Goal: Task Accomplishment & Management: Complete application form

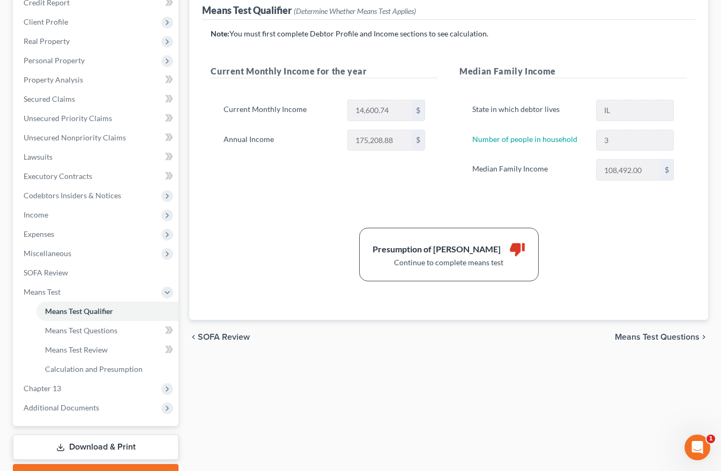
scroll to position [161, 0]
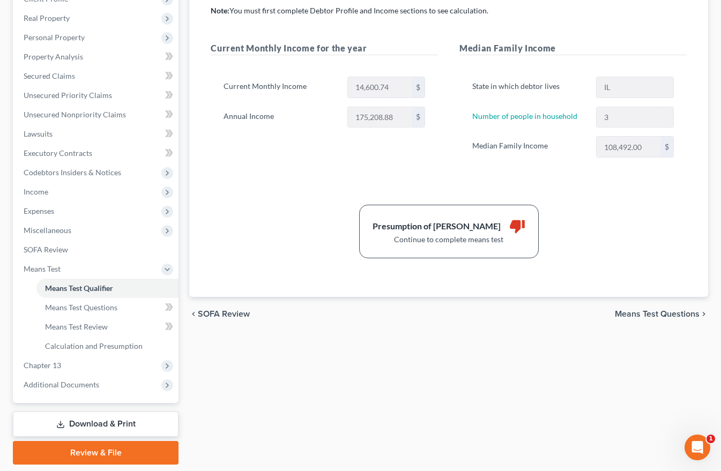
click at [664, 316] on span "Means Test Questions" at bounding box center [657, 314] width 85 height 9
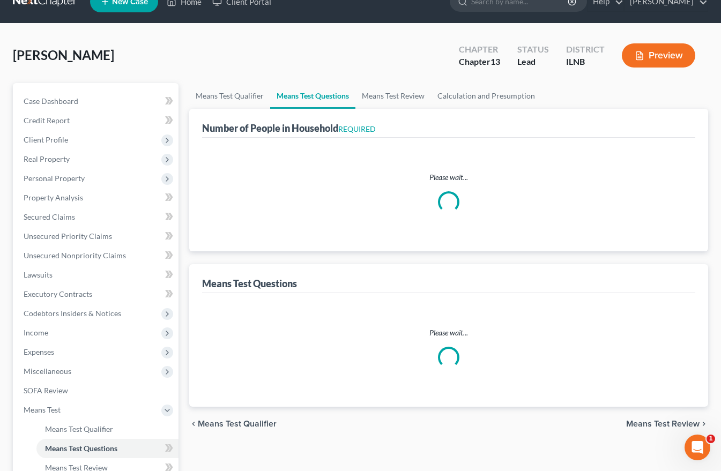
scroll to position [6, 0]
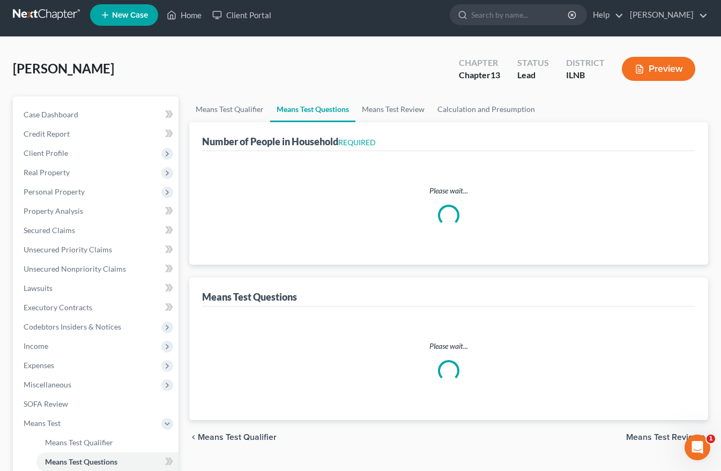
select select "0"
select select "60"
select select "0"
select select "60"
select select "1"
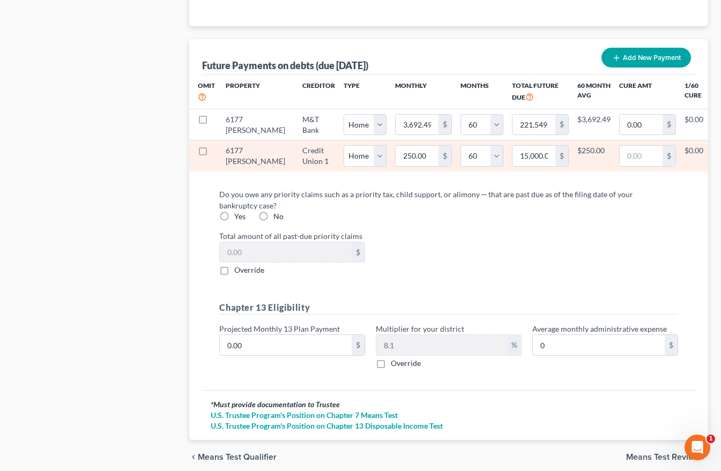
scroll to position [1125, 0]
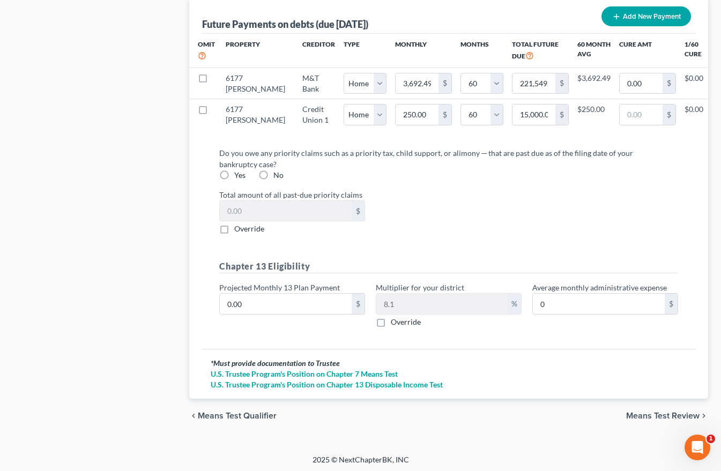
click at [273, 177] on label "No" at bounding box center [278, 175] width 10 height 11
click at [278, 177] on input "No" at bounding box center [281, 173] width 7 height 7
radio input "true"
click at [655, 415] on span "Means Test Review" at bounding box center [662, 416] width 73 height 9
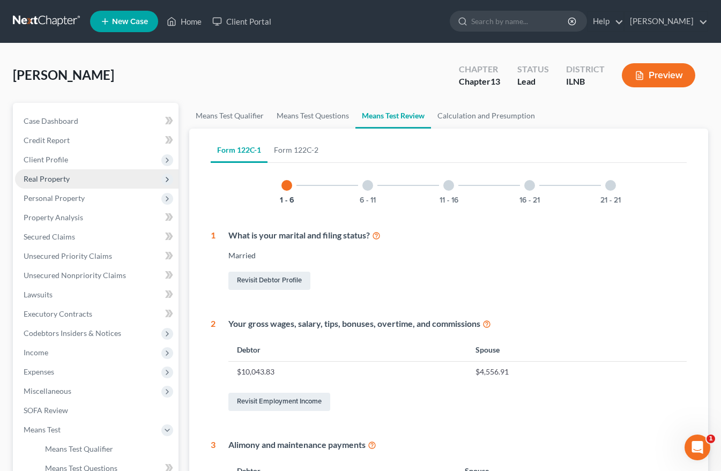
click at [58, 180] on span "Real Property" at bounding box center [47, 178] width 46 height 9
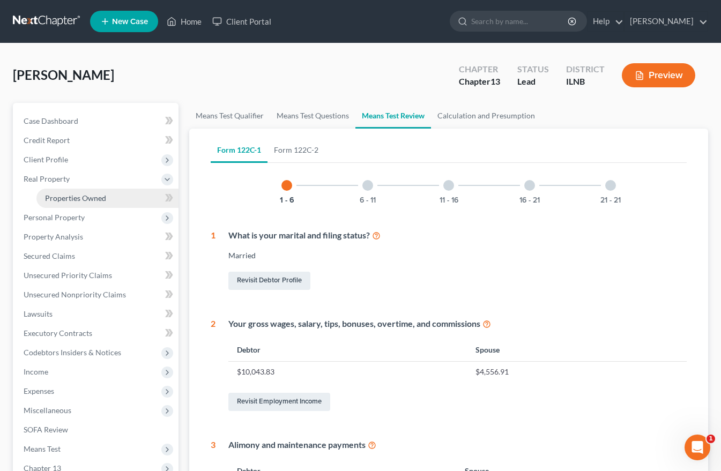
click at [59, 200] on span "Properties Owned" at bounding box center [75, 197] width 61 height 9
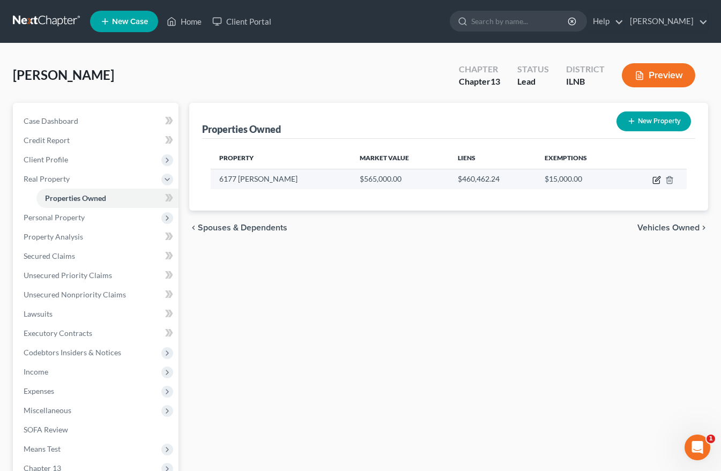
click at [655, 181] on icon "button" at bounding box center [657, 178] width 5 height 5
select select "14"
select select "15"
select select "0"
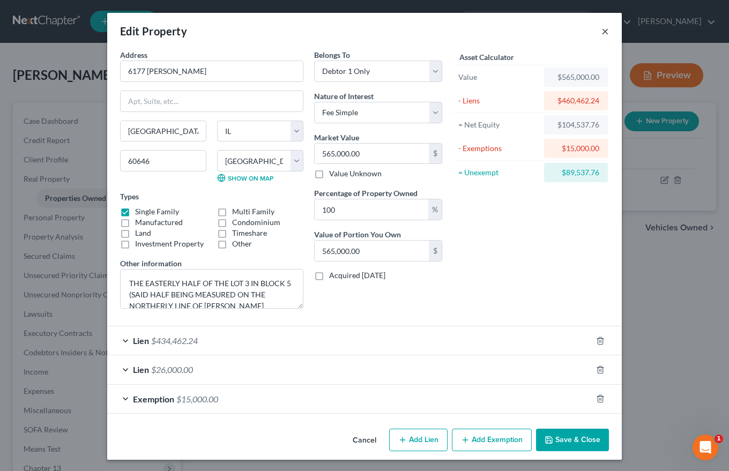
click at [603, 30] on button "×" at bounding box center [605, 31] width 8 height 13
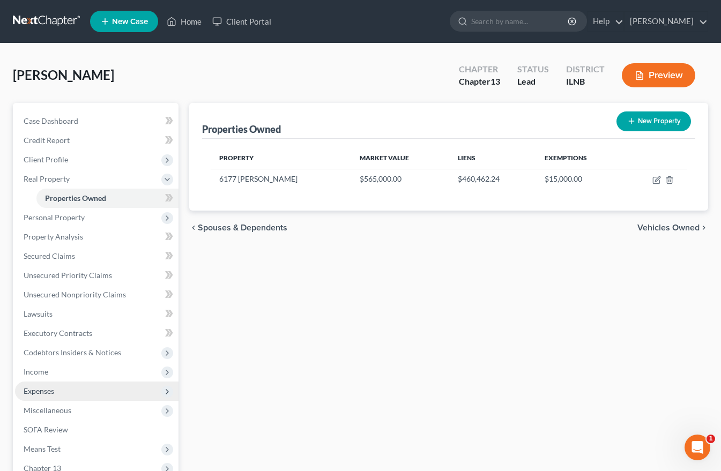
click at [38, 393] on span "Expenses" at bounding box center [39, 390] width 31 height 9
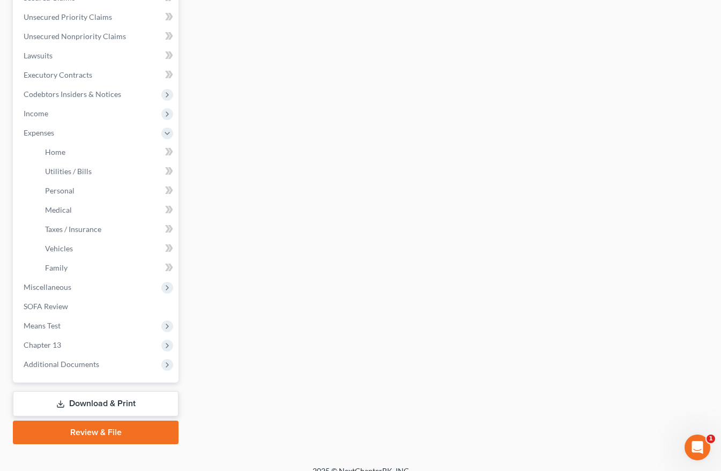
scroll to position [253, 0]
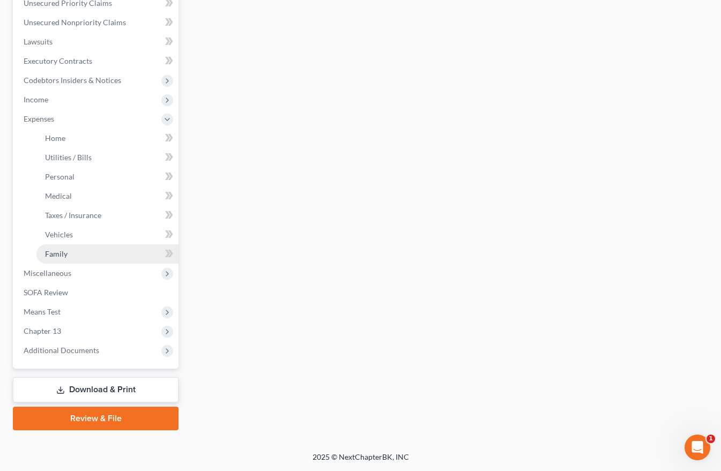
click at [56, 253] on span "Family" at bounding box center [56, 253] width 23 height 9
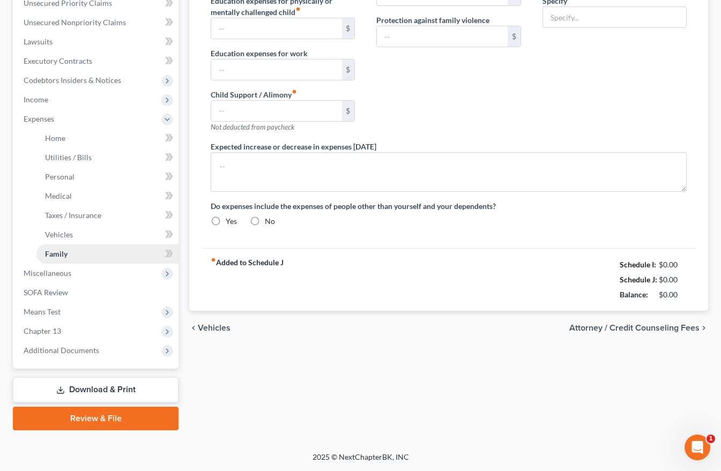
scroll to position [94, 0]
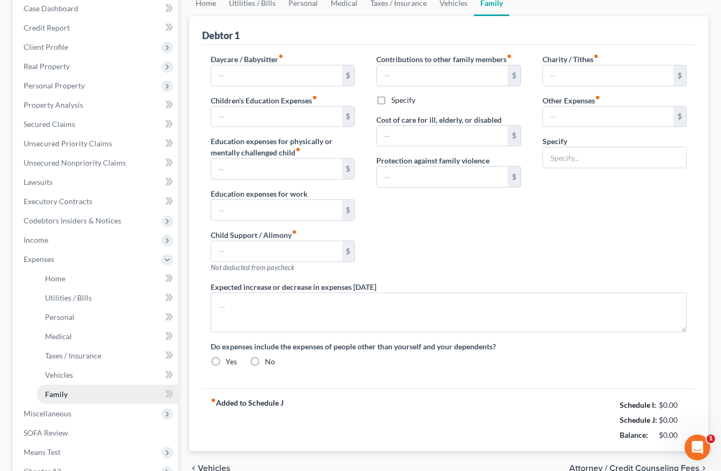
type input "1,100.00"
type input "0.00"
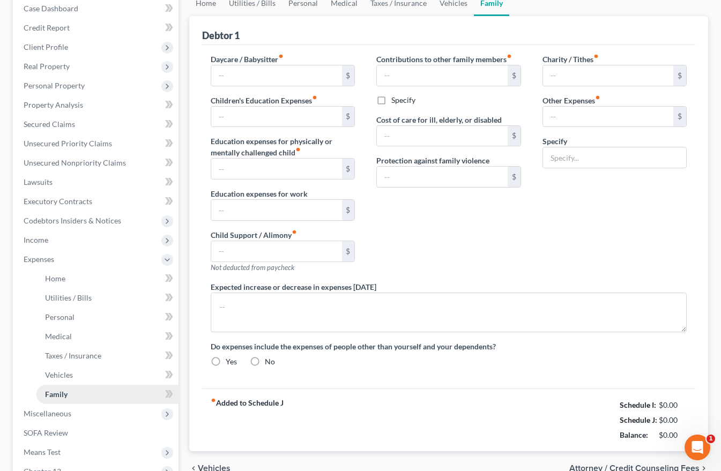
type input "0.00"
type input "392.00"
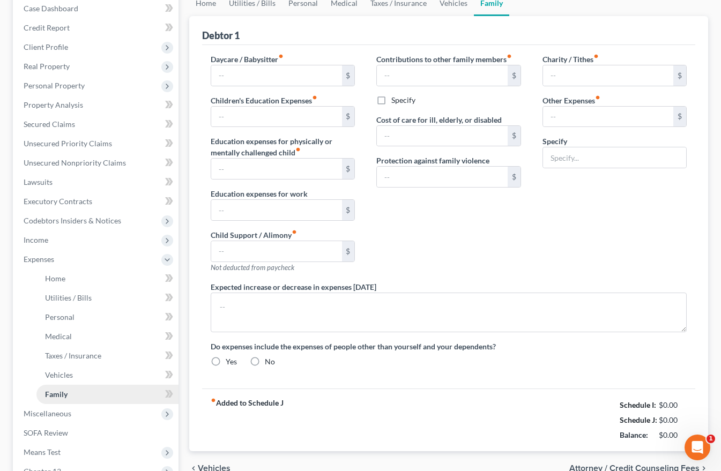
type input "Cigarettes"
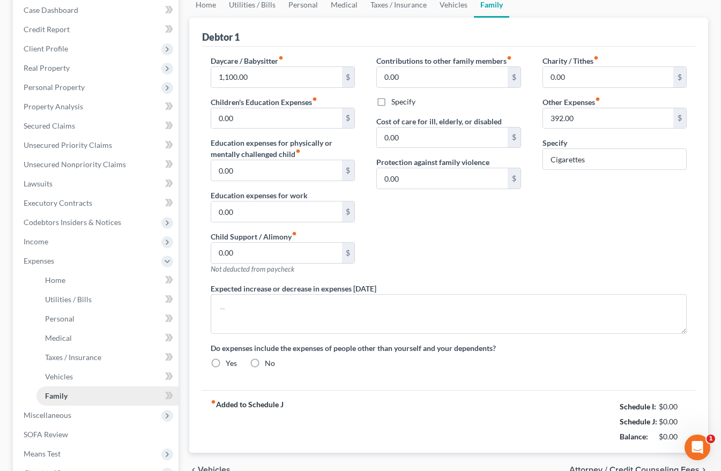
radio input "true"
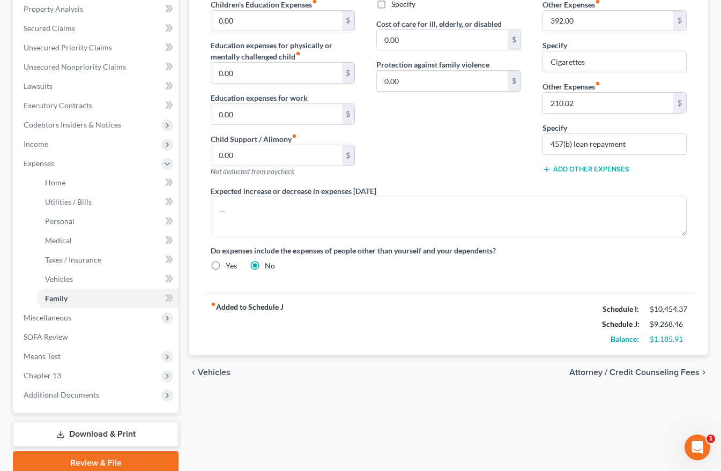
scroll to position [253, 0]
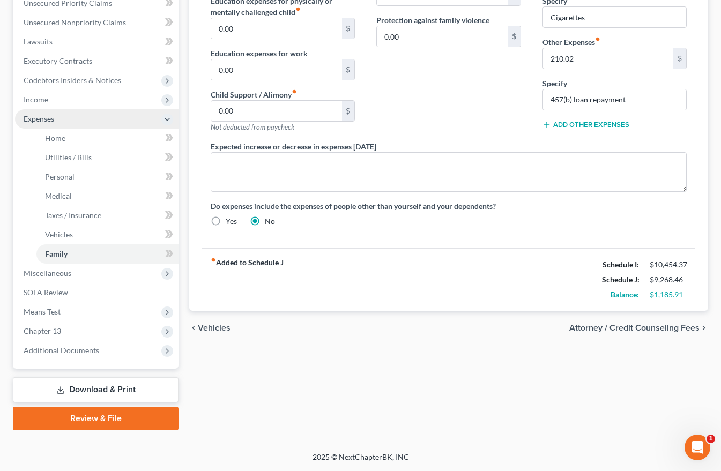
click at [34, 119] on span "Expenses" at bounding box center [39, 118] width 31 height 9
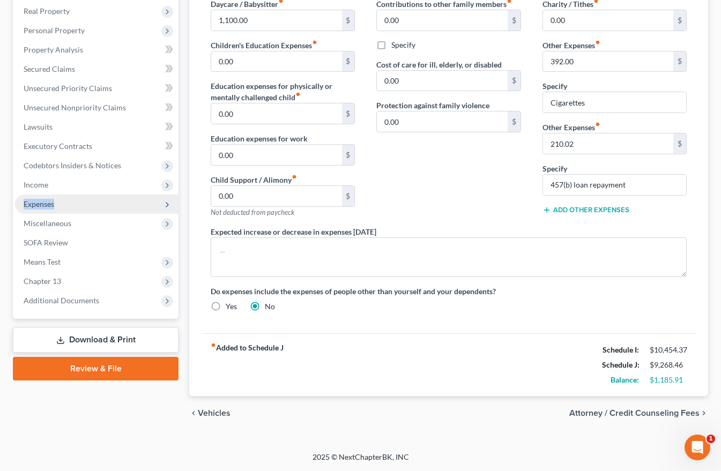
click at [34, 199] on span "Expenses" at bounding box center [39, 203] width 31 height 9
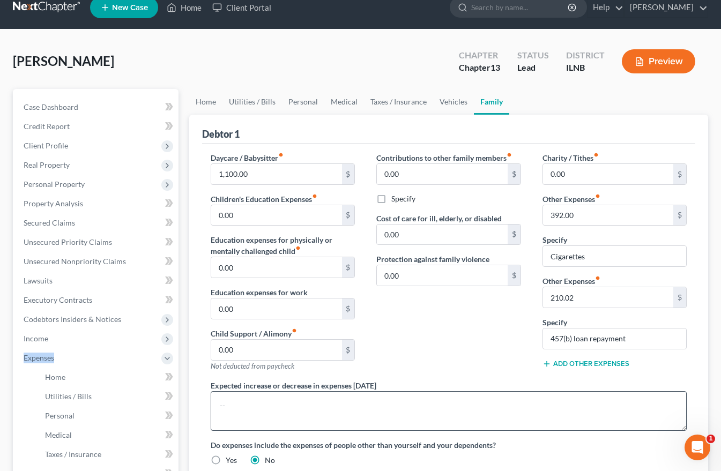
scroll to position [0, 0]
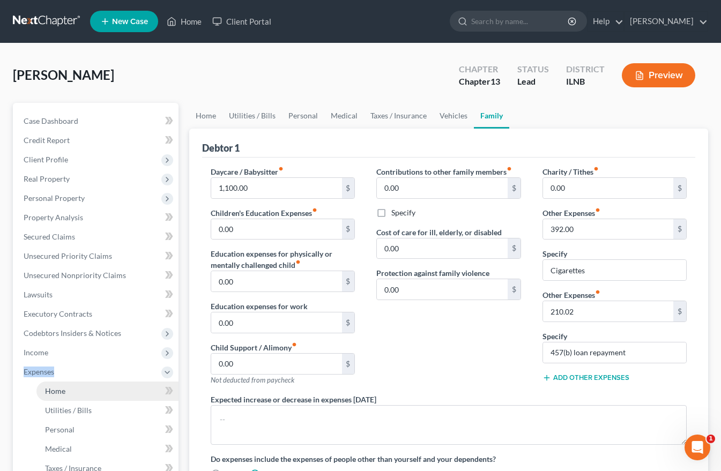
click at [50, 387] on span "Home" at bounding box center [55, 390] width 20 height 9
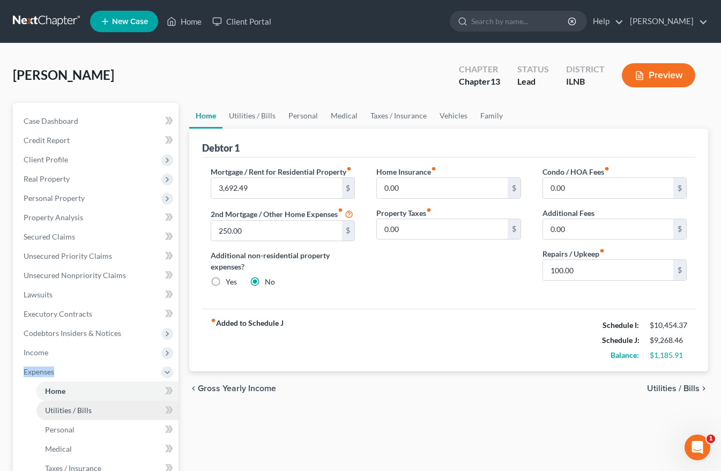
click at [64, 413] on span "Utilities / Bills" at bounding box center [68, 410] width 47 height 9
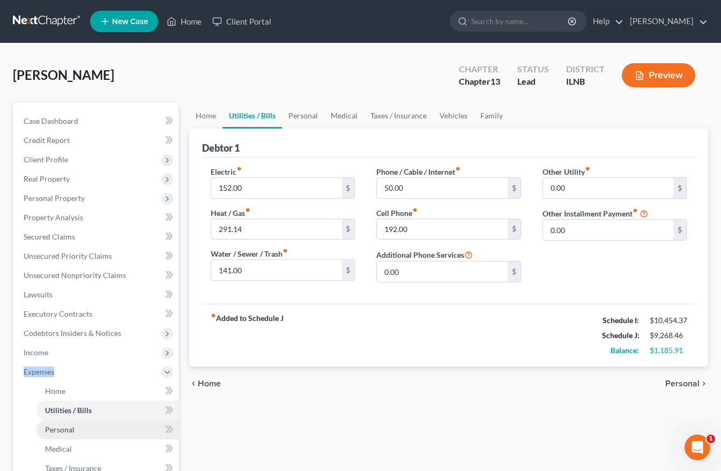
click at [62, 429] on span "Personal" at bounding box center [59, 429] width 29 height 9
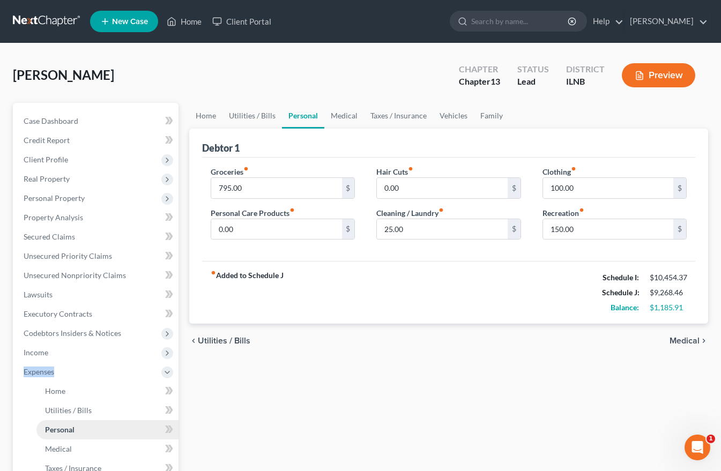
click at [62, 429] on span "Personal" at bounding box center [59, 429] width 29 height 9
click at [61, 443] on link "Medical" at bounding box center [107, 448] width 142 height 19
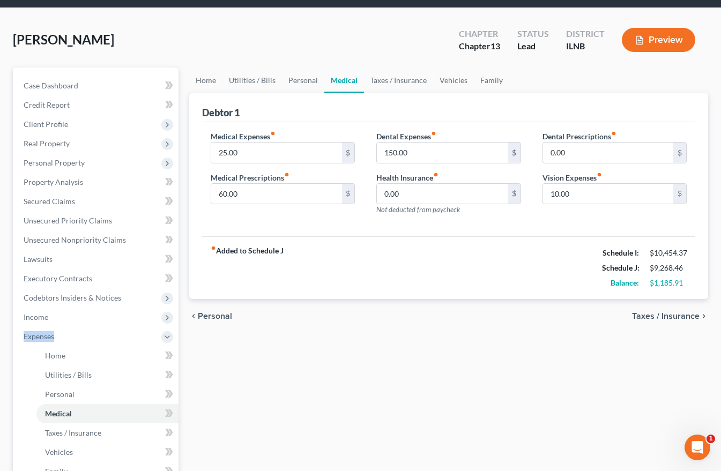
scroll to position [161, 0]
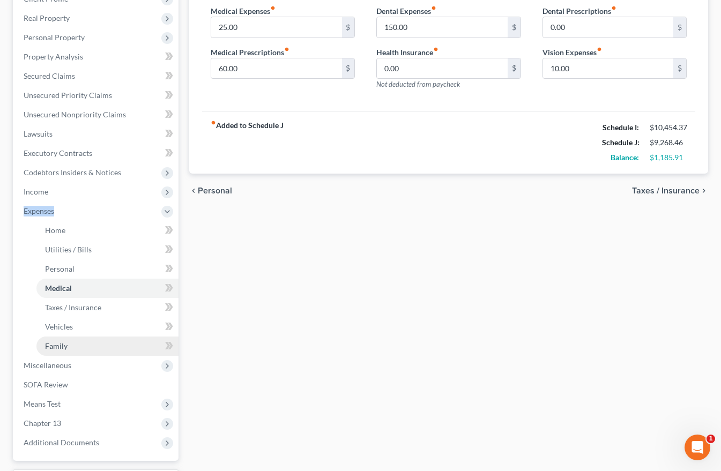
click at [61, 346] on span "Family" at bounding box center [56, 345] width 23 height 9
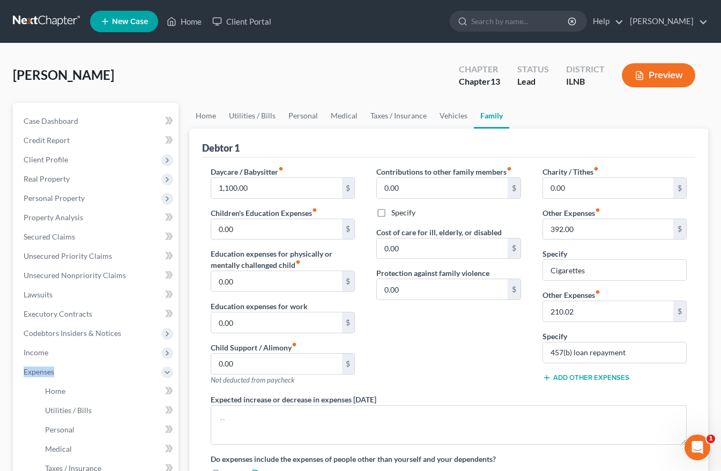
click at [590, 377] on button "Add Other Expenses" at bounding box center [585, 378] width 87 height 9
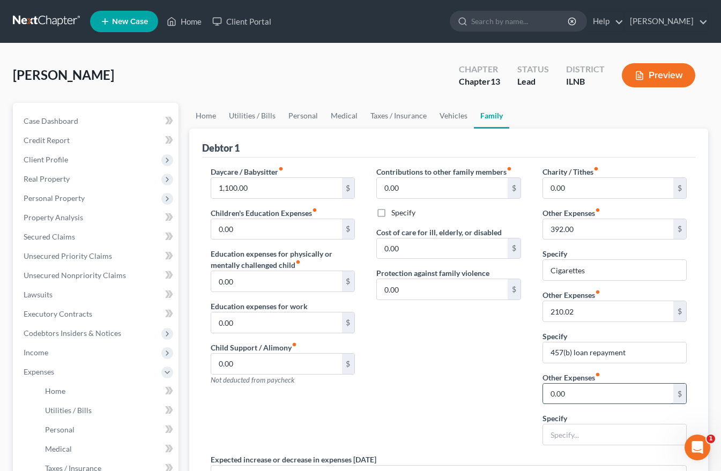
click at [550, 393] on input "0.00" at bounding box center [608, 394] width 130 height 20
type input "154.00"
click at [555, 436] on input "text" at bounding box center [614, 434] width 143 height 20
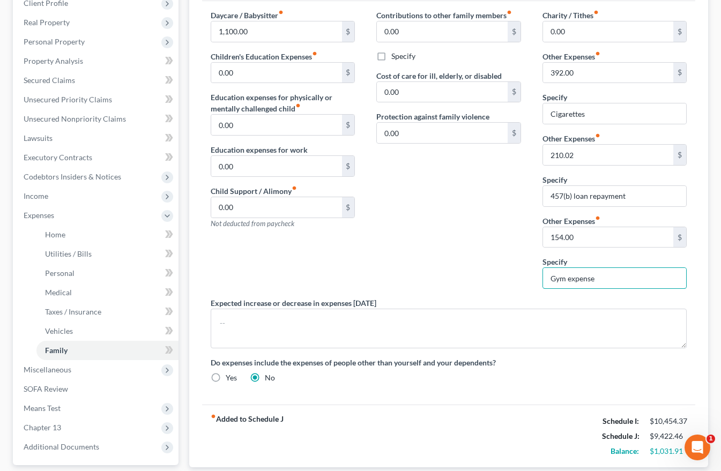
scroll to position [161, 0]
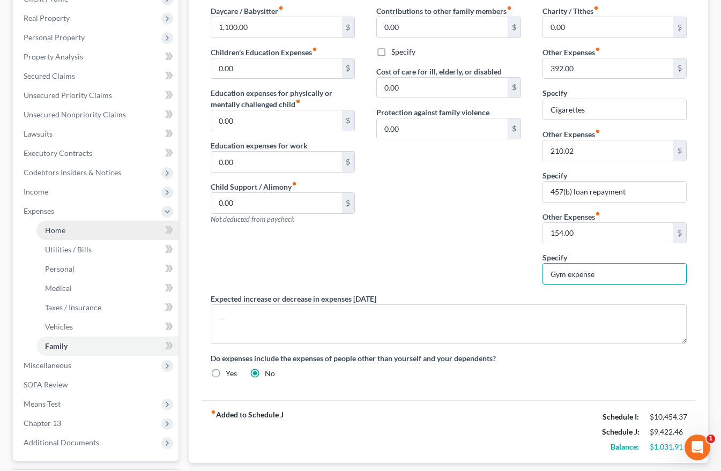
type input "Gym expense"
click at [58, 230] on span "Home" at bounding box center [55, 230] width 20 height 9
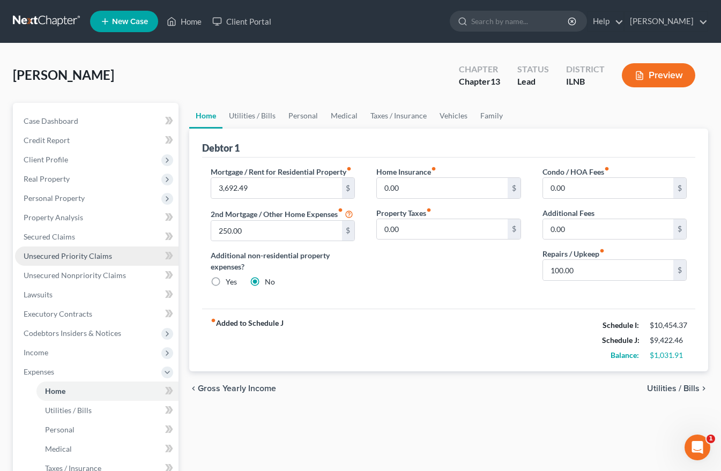
click at [55, 256] on span "Unsecured Priority Claims" at bounding box center [68, 255] width 88 height 9
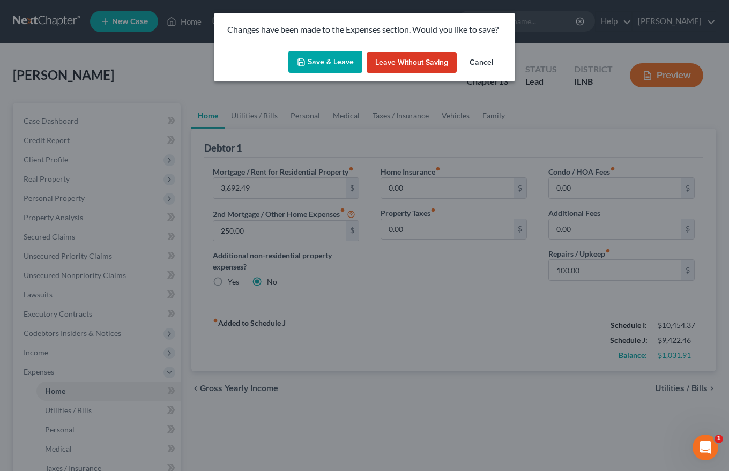
click at [476, 58] on button "Cancel" at bounding box center [481, 62] width 41 height 21
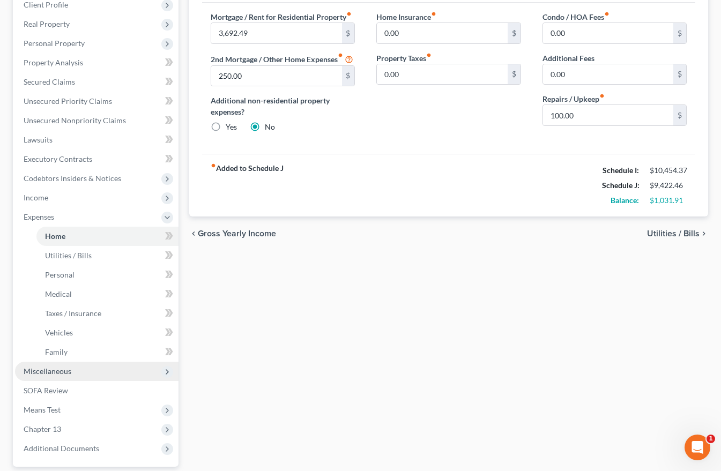
scroll to position [161, 0]
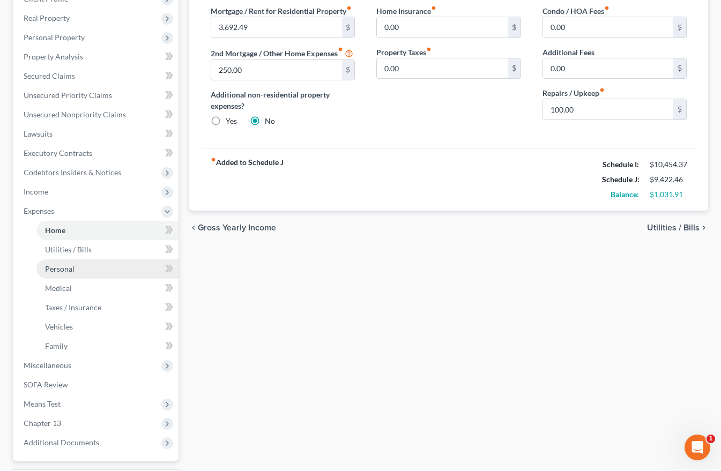
click at [72, 271] on span "Personal" at bounding box center [59, 268] width 29 height 9
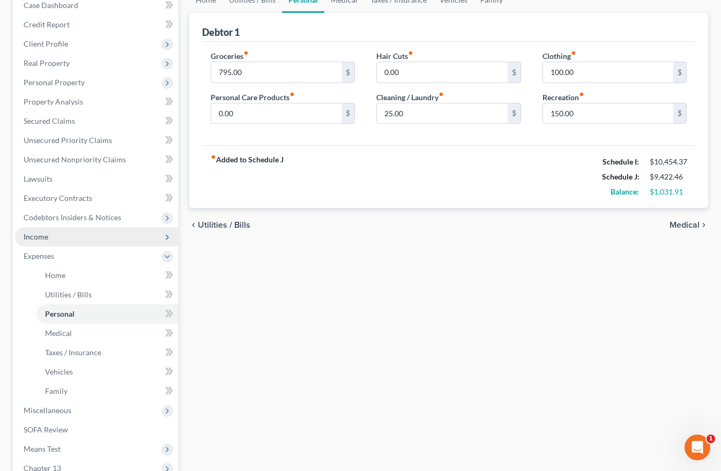
scroll to position [161, 0]
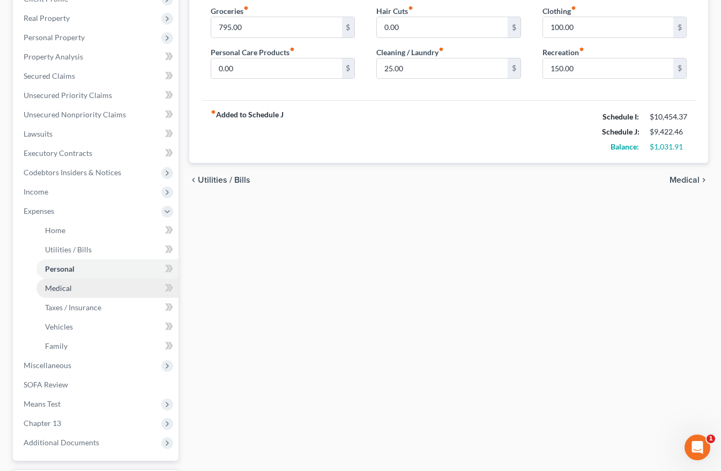
click at [64, 290] on span "Medical" at bounding box center [58, 287] width 27 height 9
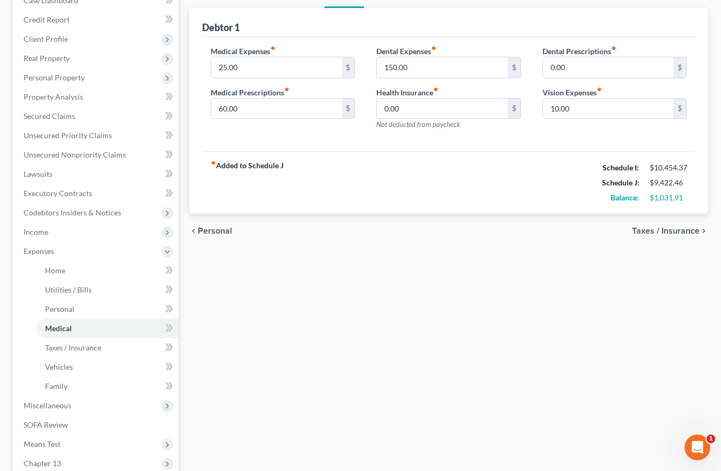
scroll to position [161, 0]
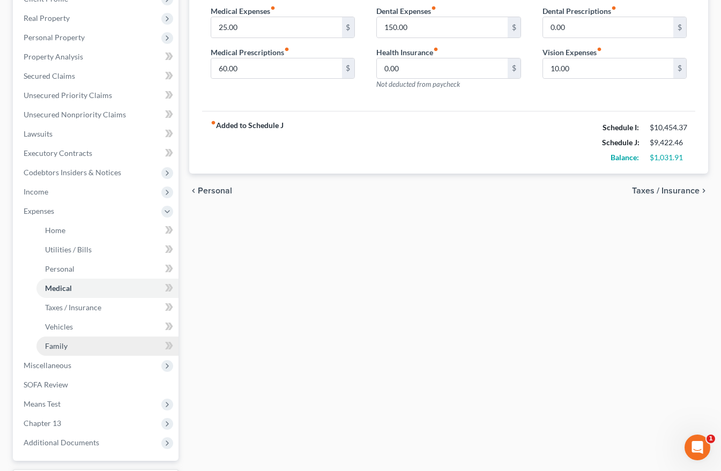
click at [56, 342] on span "Family" at bounding box center [56, 345] width 23 height 9
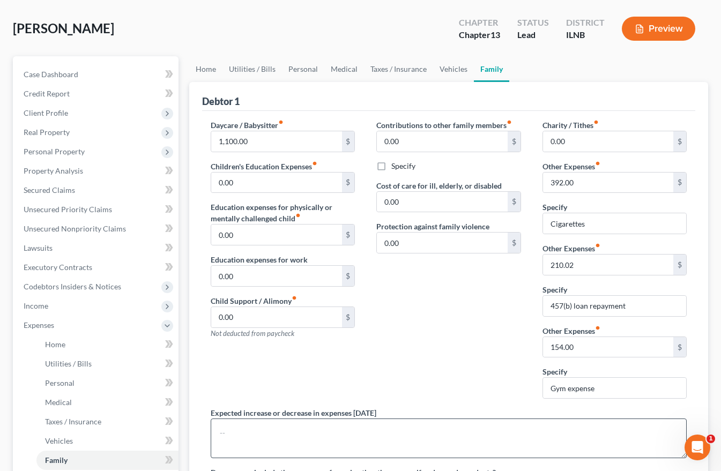
scroll to position [161, 0]
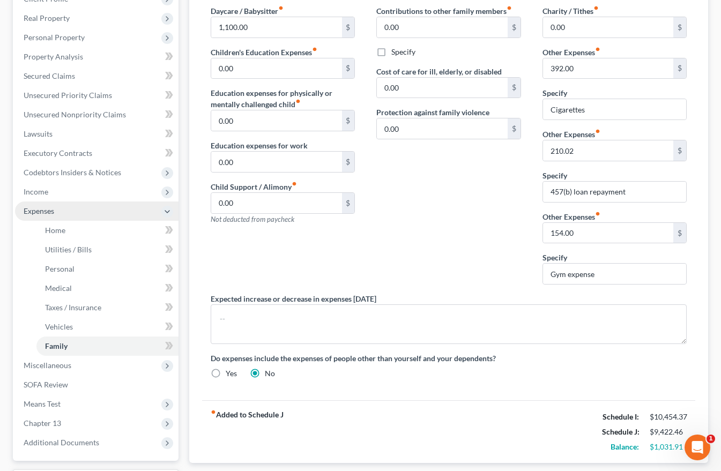
click at [51, 210] on span "Expenses" at bounding box center [39, 210] width 31 height 9
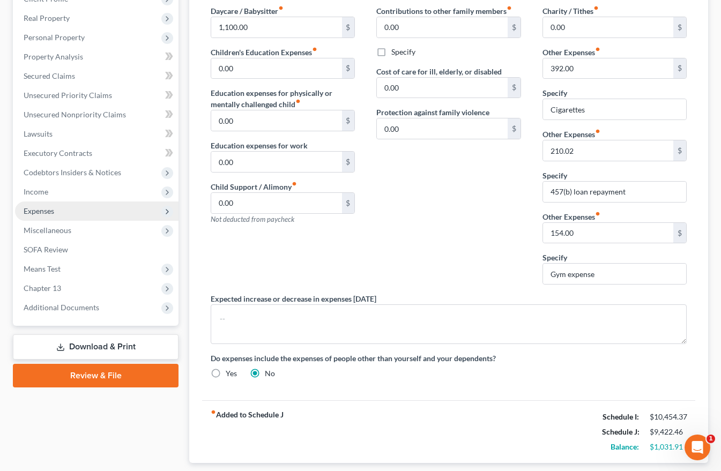
click at [49, 213] on span "Expenses" at bounding box center [39, 210] width 31 height 9
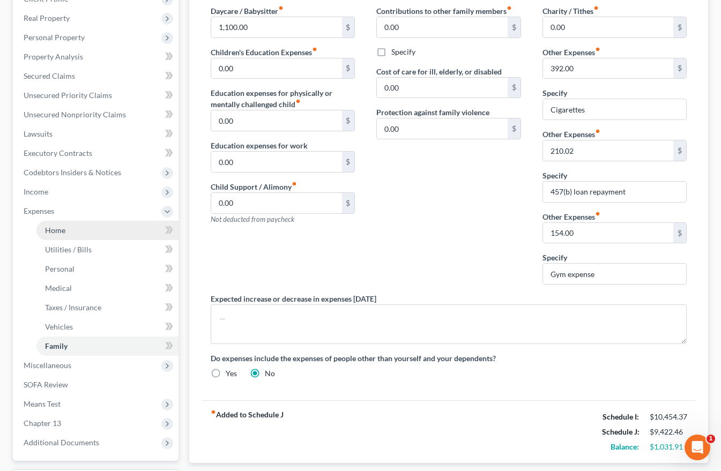
click at [55, 226] on span "Home" at bounding box center [55, 230] width 20 height 9
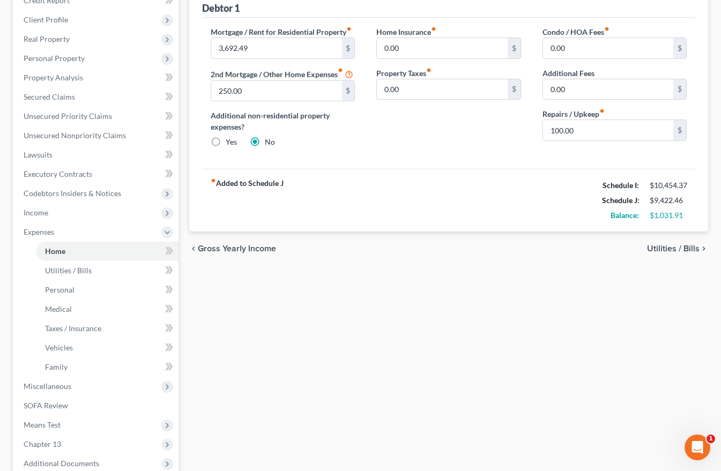
scroll to position [147, 0]
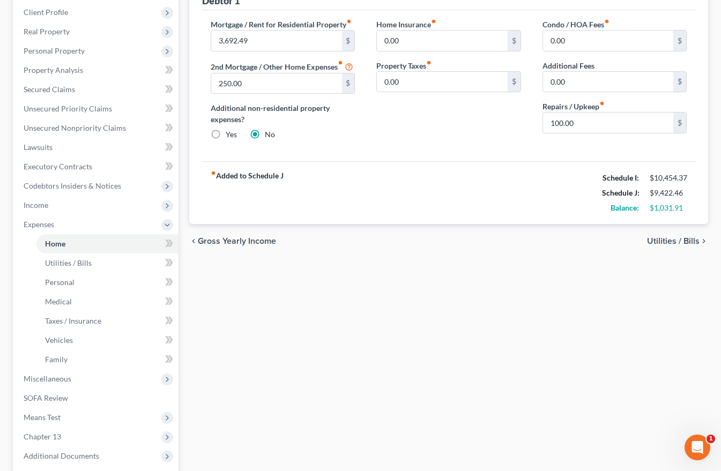
click at [669, 245] on span "Utilities / Bills" at bounding box center [673, 241] width 53 height 9
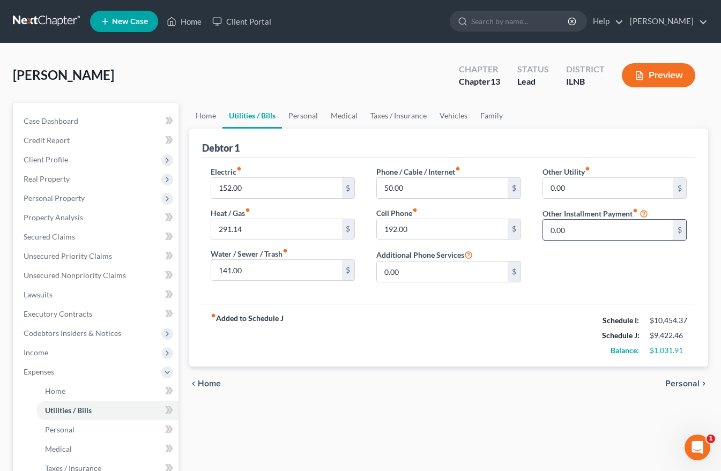
click at [554, 228] on input "0.00" at bounding box center [608, 230] width 130 height 20
type input "300.00"
click at [553, 257] on input "text" at bounding box center [614, 260] width 143 height 20
type input "Non-filing spouse debt service."
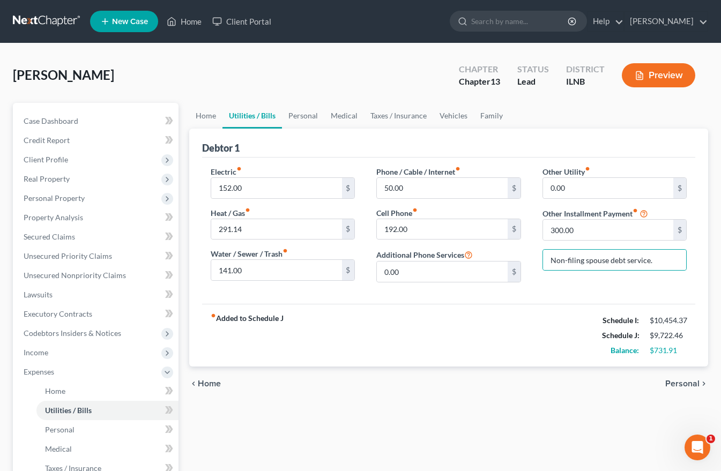
click at [687, 382] on span "Personal" at bounding box center [682, 383] width 34 height 9
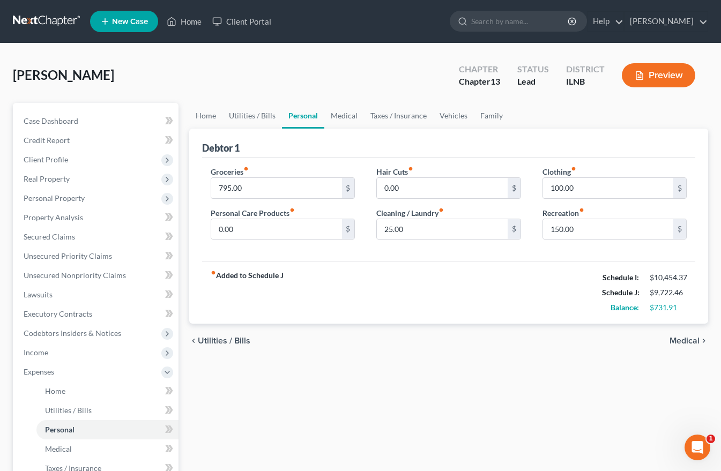
click at [685, 343] on span "Medical" at bounding box center [684, 341] width 30 height 9
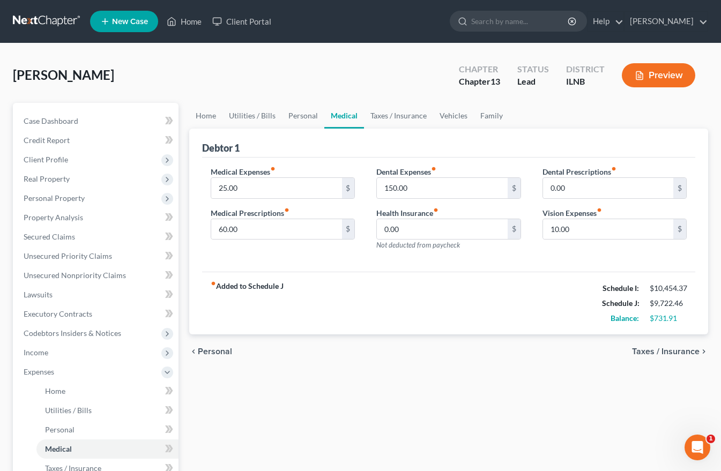
click at [683, 351] on span "Taxes / Insurance" at bounding box center [666, 351] width 68 height 9
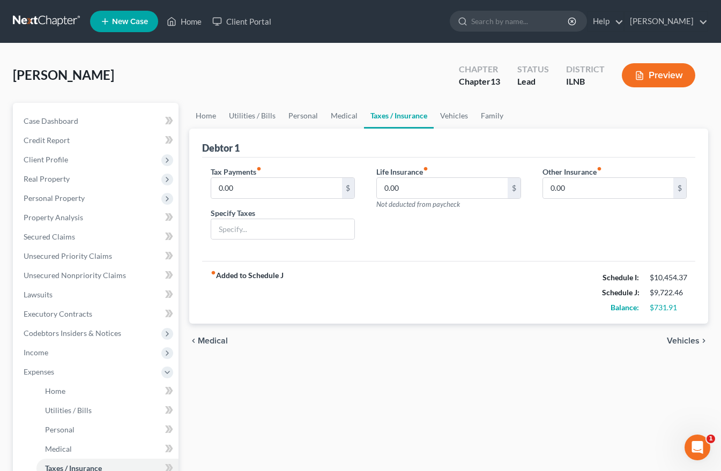
click at [683, 351] on div "chevron_left Medical Vehicles chevron_right" at bounding box center [448, 341] width 519 height 34
click at [683, 342] on span "Vehicles" at bounding box center [683, 341] width 33 height 9
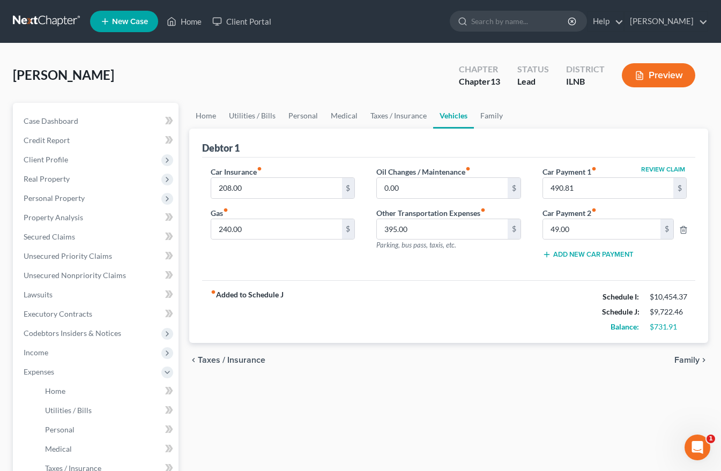
click at [684, 357] on span "Family" at bounding box center [686, 360] width 25 height 9
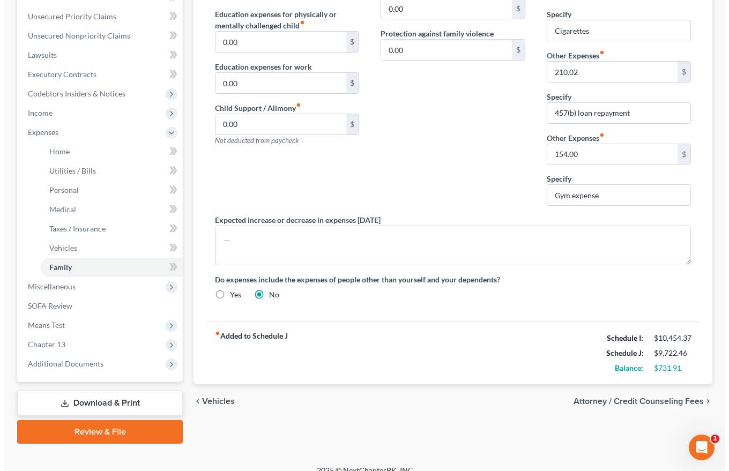
scroll to position [253, 0]
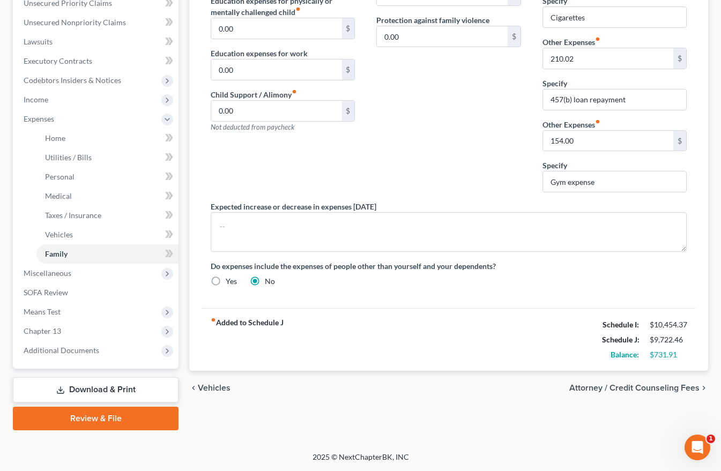
click at [648, 389] on span "Attorney / Credit Counseling Fees" at bounding box center [634, 388] width 130 height 9
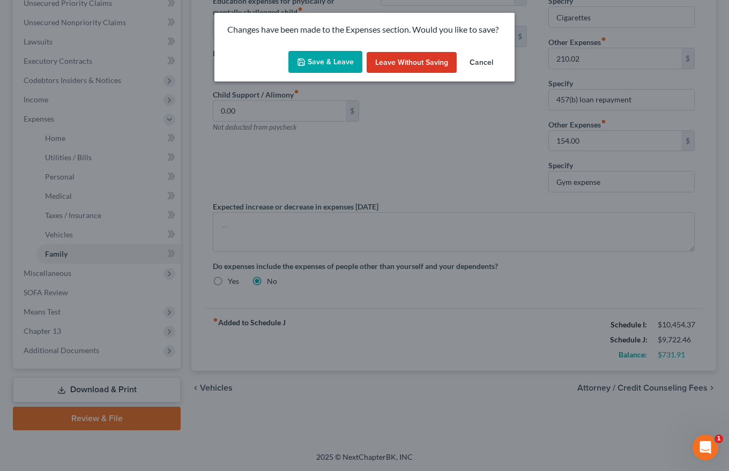
click at [324, 64] on button "Save & Leave" at bounding box center [325, 62] width 74 height 23
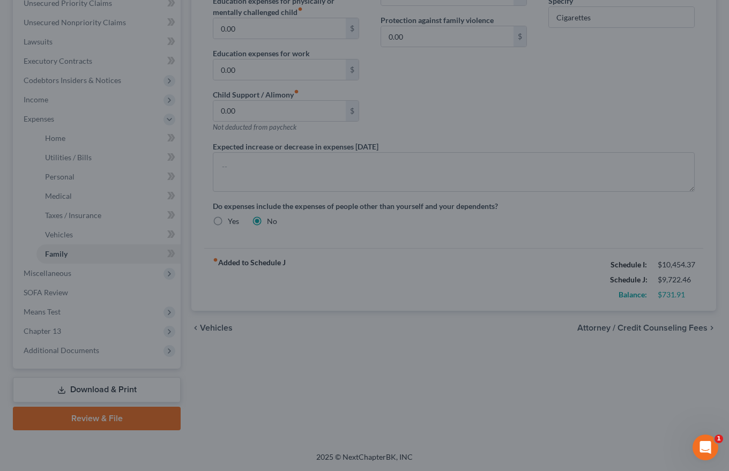
select select "0"
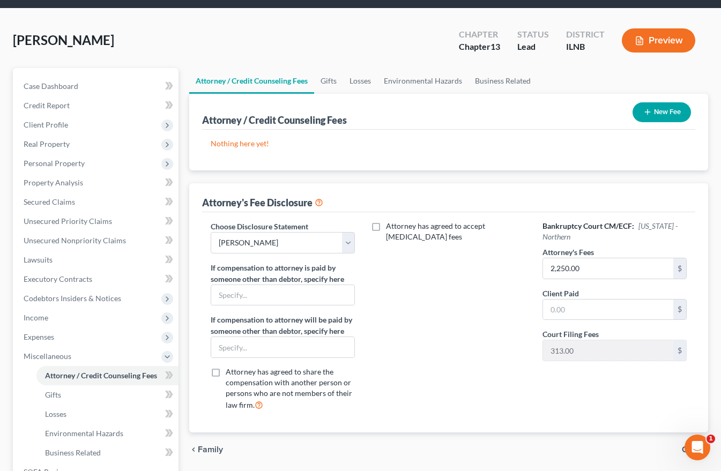
scroll to position [54, 0]
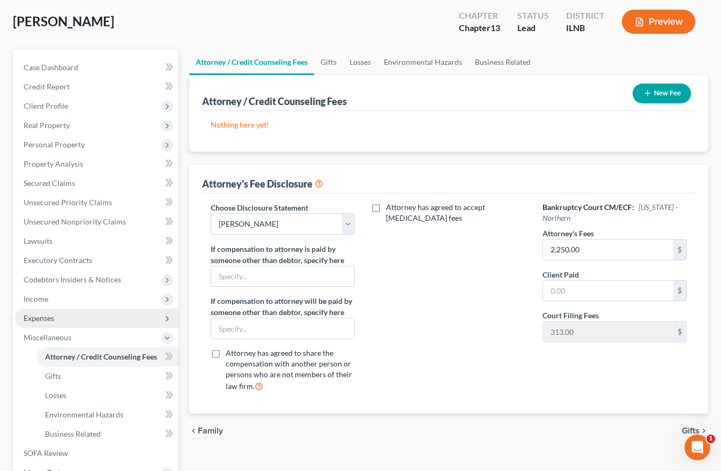
drag, startPoint x: 39, startPoint y: 316, endPoint x: 141, endPoint y: 319, distance: 102.4
click at [39, 316] on span "Expenses" at bounding box center [39, 318] width 31 height 9
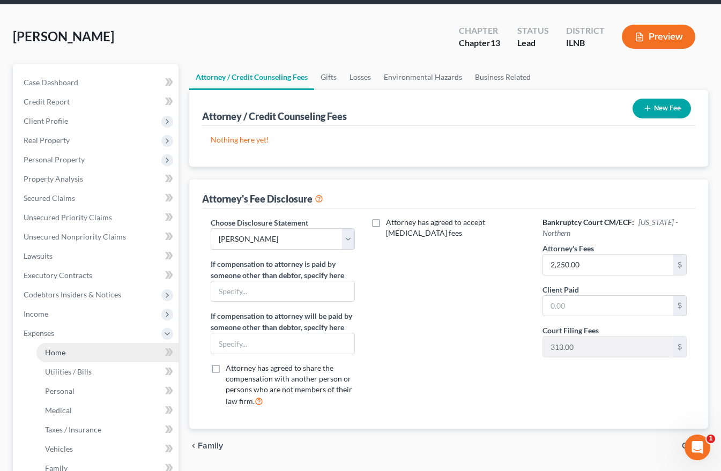
scroll to position [199, 0]
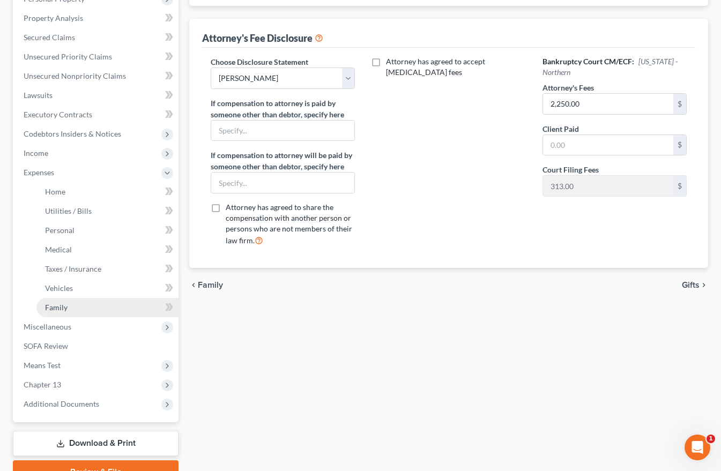
click at [59, 305] on span "Family" at bounding box center [56, 307] width 23 height 9
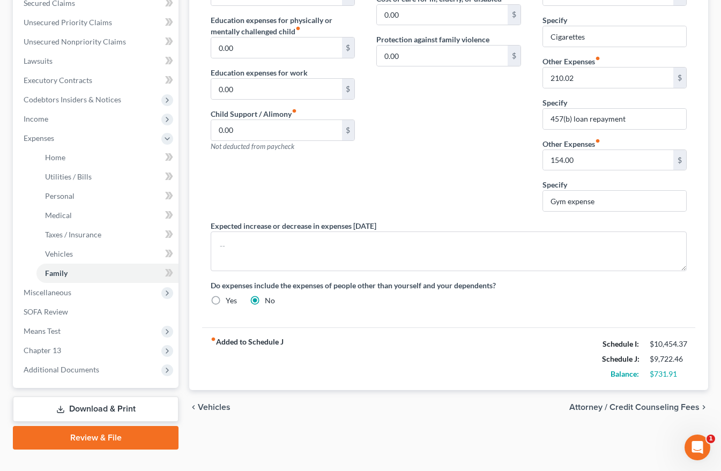
scroll to position [253, 0]
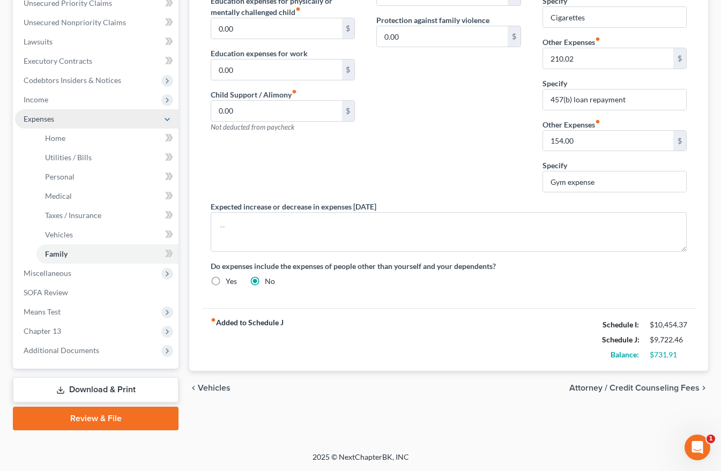
click at [45, 118] on span "Expenses" at bounding box center [39, 118] width 31 height 9
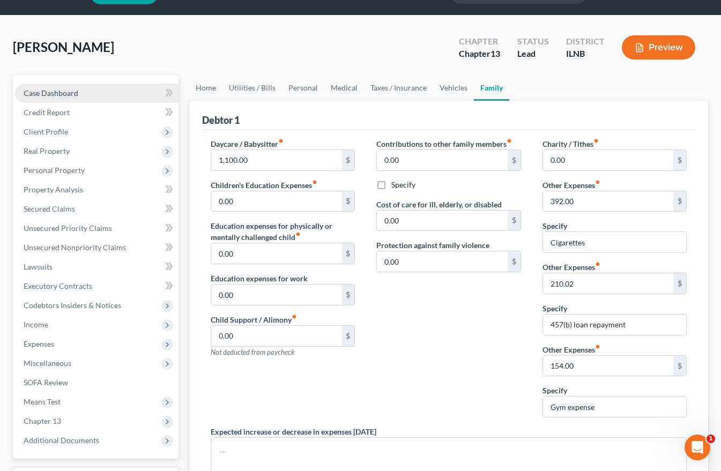
scroll to position [13, 0]
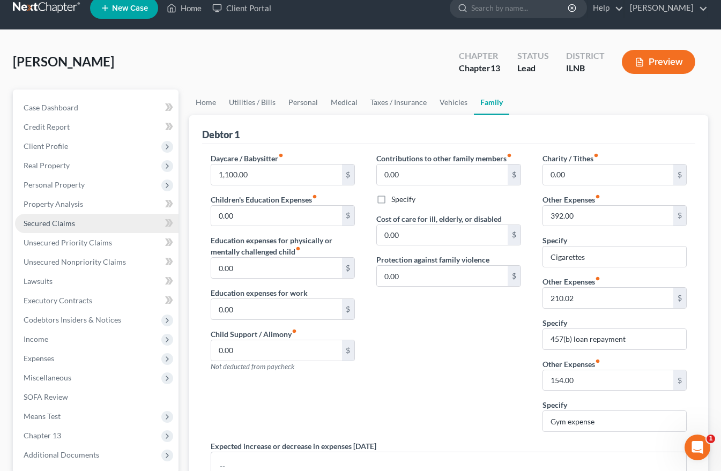
drag, startPoint x: 45, startPoint y: 220, endPoint x: 51, endPoint y: 222, distance: 6.6
click at [45, 220] on span "Secured Claims" at bounding box center [49, 223] width 51 height 9
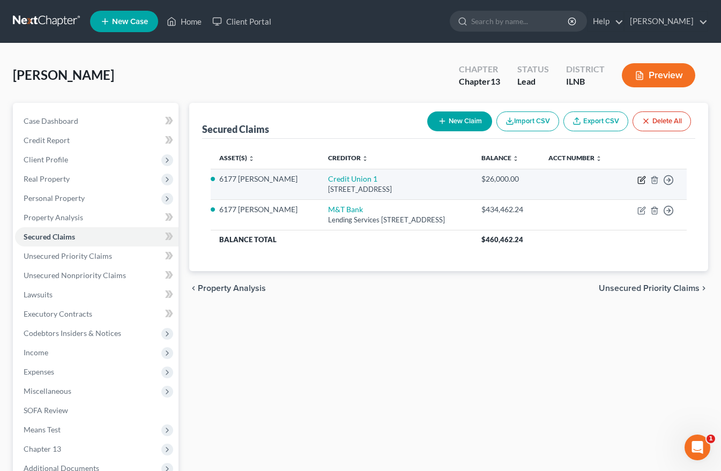
click at [639, 178] on icon "button" at bounding box center [641, 180] width 9 height 9
select select "14"
select select "13"
select select "2"
select select "0"
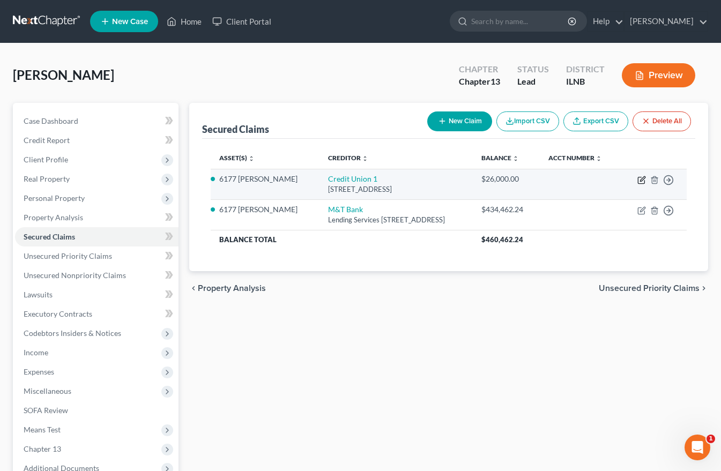
select select "0"
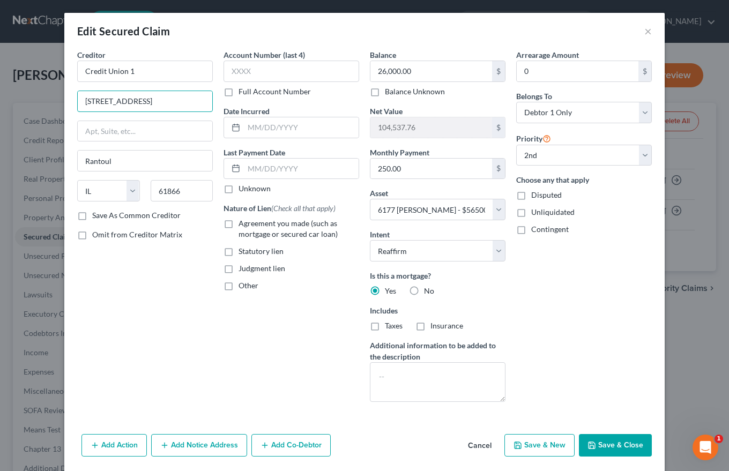
drag, startPoint x: 165, startPoint y: 102, endPoint x: 47, endPoint y: 103, distance: 117.9
click at [47, 103] on div "Edit Secured Claim × Creditor * Credit Union 1 [GEOGRAPHIC_DATA] [GEOGRAPHIC_DA…" at bounding box center [364, 235] width 729 height 471
type input "[STREET_ADDRESS]"
type input "Suite 250"
type input "Lombard"
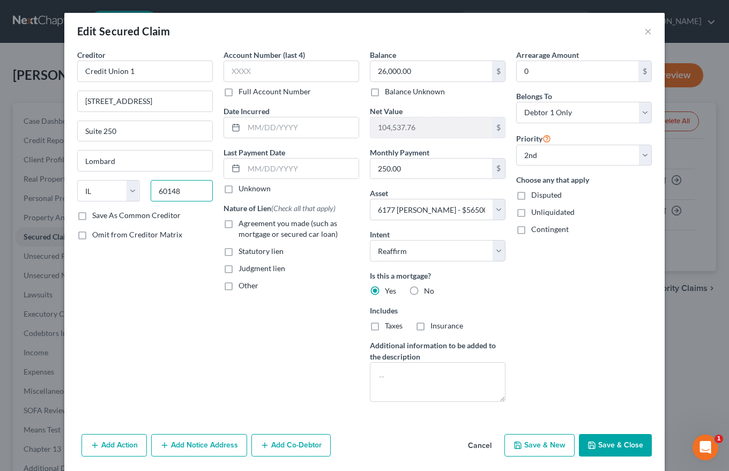
type input "60148"
drag, startPoint x: 78, startPoint y: 217, endPoint x: 227, endPoint y: 227, distance: 149.3
click at [92, 217] on label "Save As Common Creditor" at bounding box center [136, 215] width 88 height 11
click at [96, 217] on input "Save As Common Creditor" at bounding box center [99, 213] width 7 height 7
checkbox input "true"
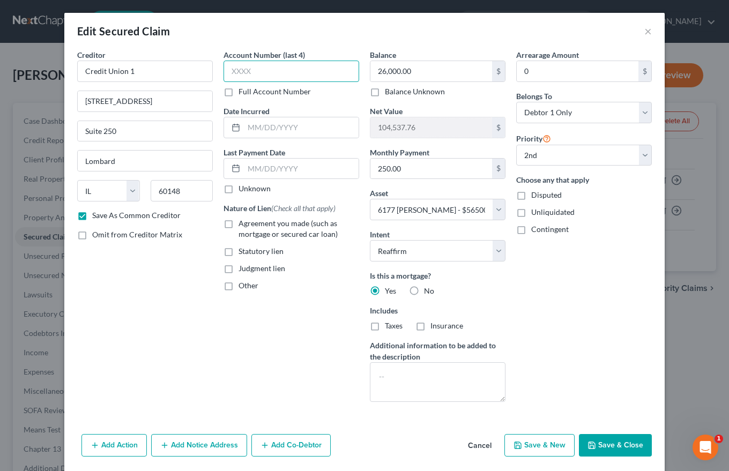
click at [248, 72] on input "text" at bounding box center [291, 71] width 136 height 21
click at [238, 94] on label "Full Account Number" at bounding box center [274, 91] width 72 height 11
click at [243, 93] on input "Full Account Number" at bounding box center [246, 89] width 7 height 7
click at [229, 72] on input "text" at bounding box center [291, 71] width 136 height 21
type input "14665605"
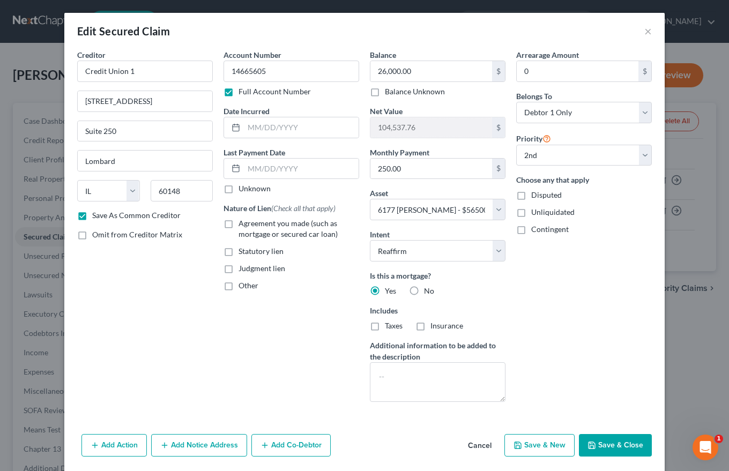
click at [639, 33] on div "Edit Secured Claim ×" at bounding box center [364, 31] width 600 height 36
click at [602, 449] on button "Save & Close" at bounding box center [615, 445] width 73 height 23
checkbox input "false"
select select
select select "1"
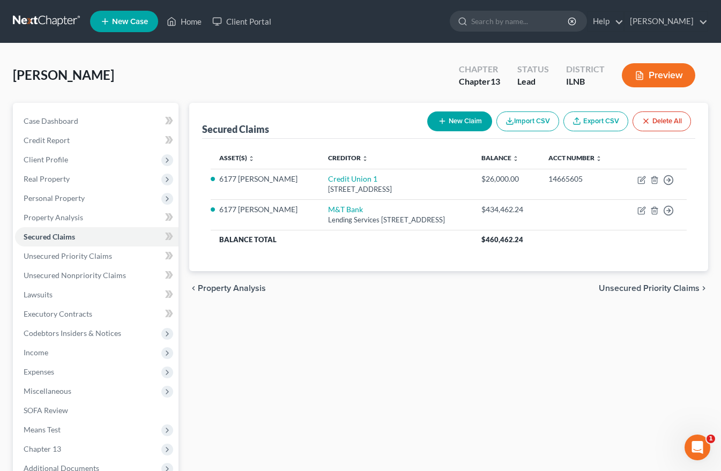
click at [161, 35] on ul "New Case Home Client Portal - No Result - See all results Or Press Enter... Hel…" at bounding box center [399, 22] width 618 height 28
click at [185, 24] on link "Home" at bounding box center [184, 21] width 46 height 19
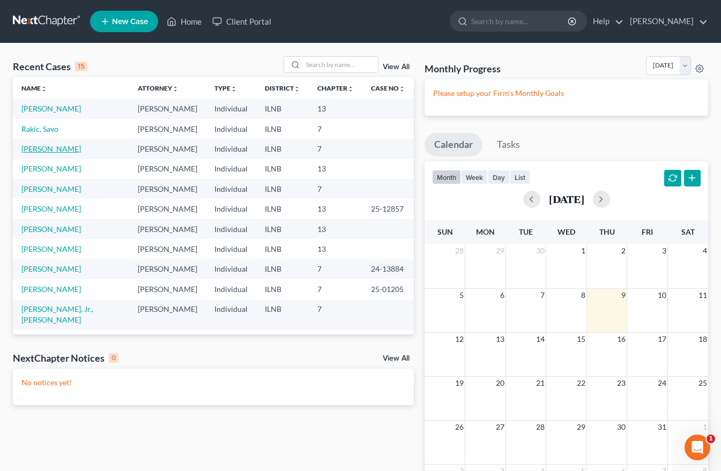
click at [47, 150] on link "[PERSON_NAME]" at bounding box center [50, 148] width 59 height 9
